Goal: Book appointment/travel/reservation

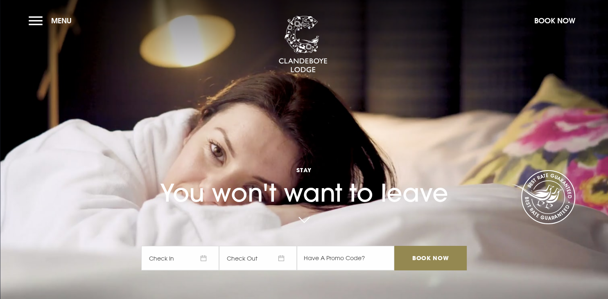
click at [405, 212] on div "Stay You won't want to leave Check In Check Out Mon Tue Wed Thur Fri Sat Sun Mo…" at bounding box center [303, 178] width 335 height 202
click at [37, 17] on button "Menu" at bounding box center [52, 21] width 47 height 18
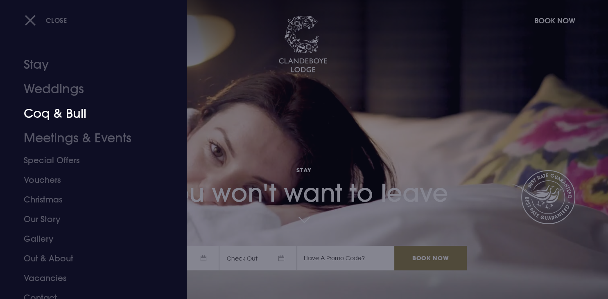
click at [58, 117] on link "Coq & Bull" at bounding box center [88, 114] width 129 height 25
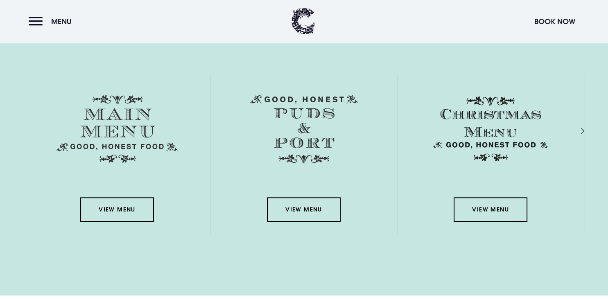
scroll to position [1192, 0]
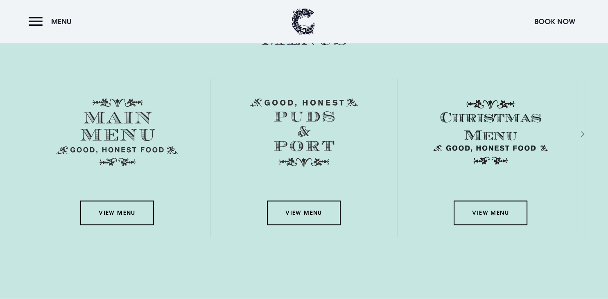
click at [130, 127] on img at bounding box center [117, 132] width 121 height 68
click at [115, 213] on link "View Menu" at bounding box center [117, 213] width 74 height 25
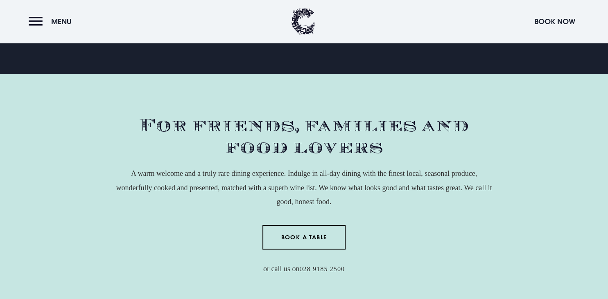
scroll to position [218, 0]
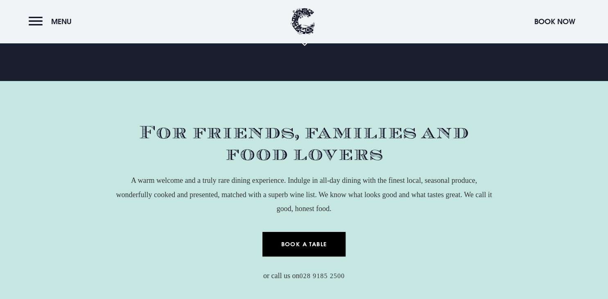
click at [323, 247] on link "Book a Table" at bounding box center [304, 244] width 83 height 25
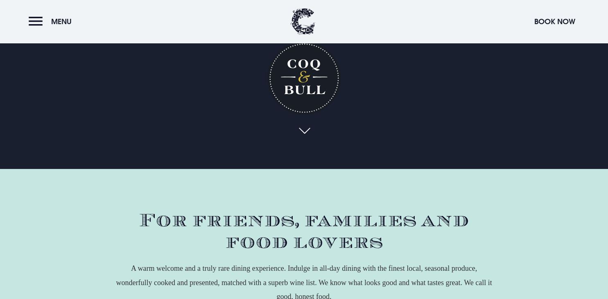
scroll to position [31, 0]
